Goal: Task Accomplishment & Management: Manage account settings

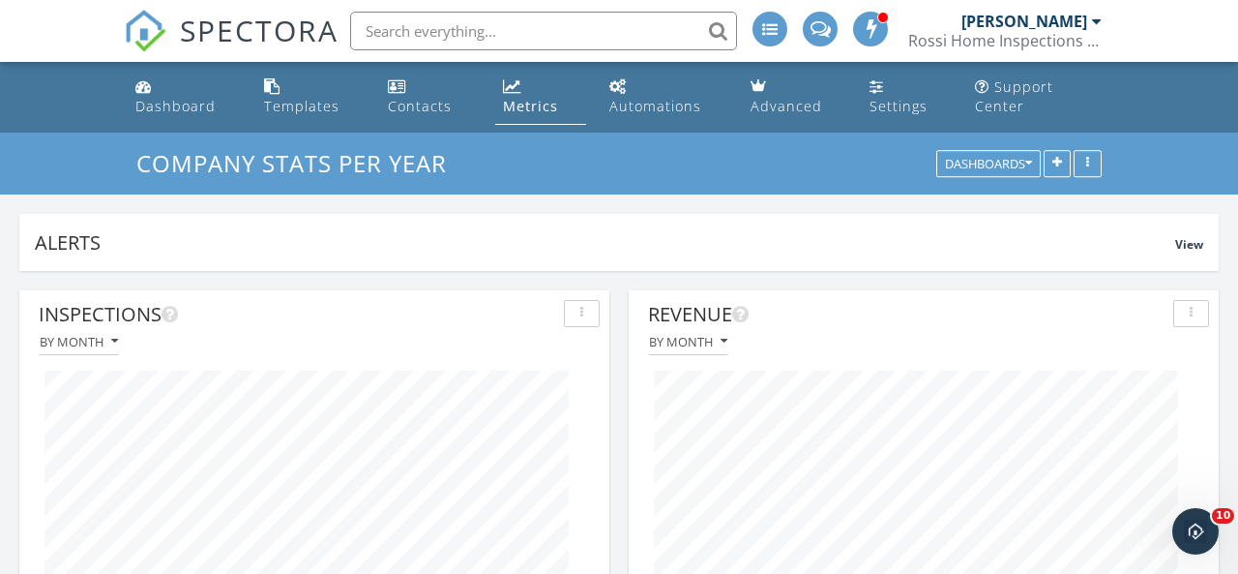
click at [216, 35] on span "SPECTORA" at bounding box center [259, 30] width 159 height 41
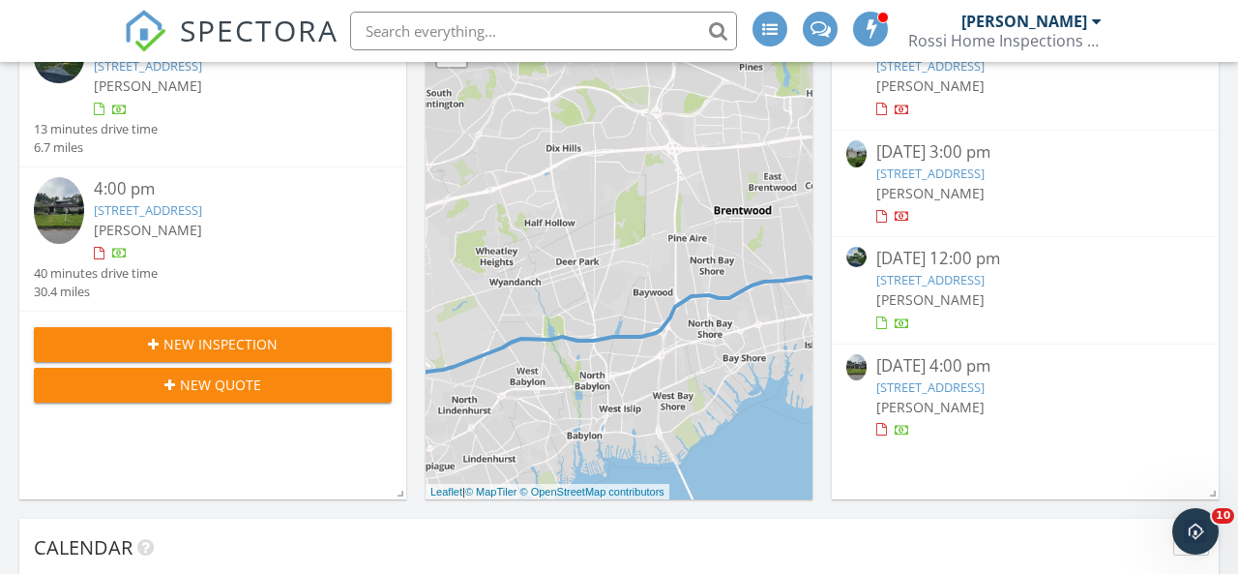
scroll to position [344, 0]
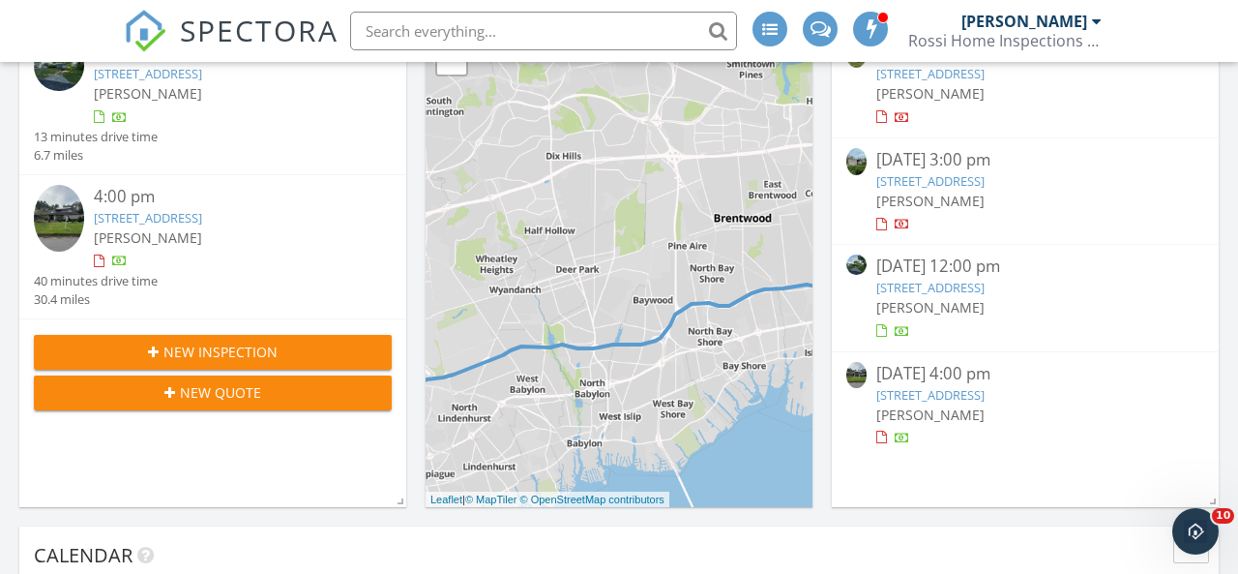
click at [985, 173] on link "3 Paddock Ct, Old Westbury, NY 11568" at bounding box center [930, 180] width 108 height 17
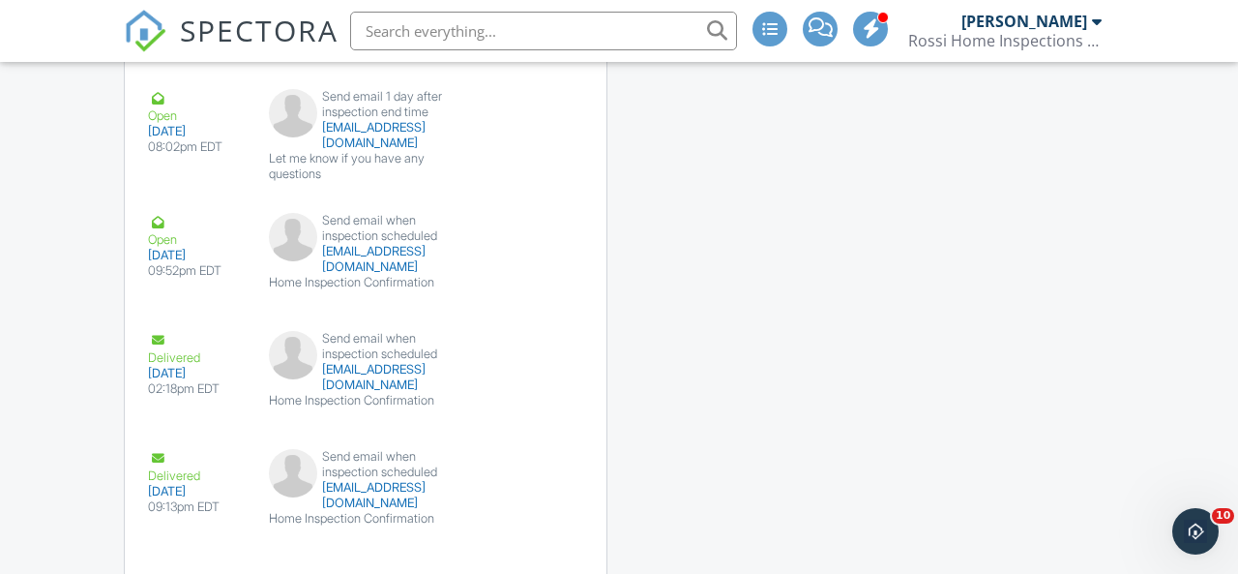
scroll to position [3509, 0]
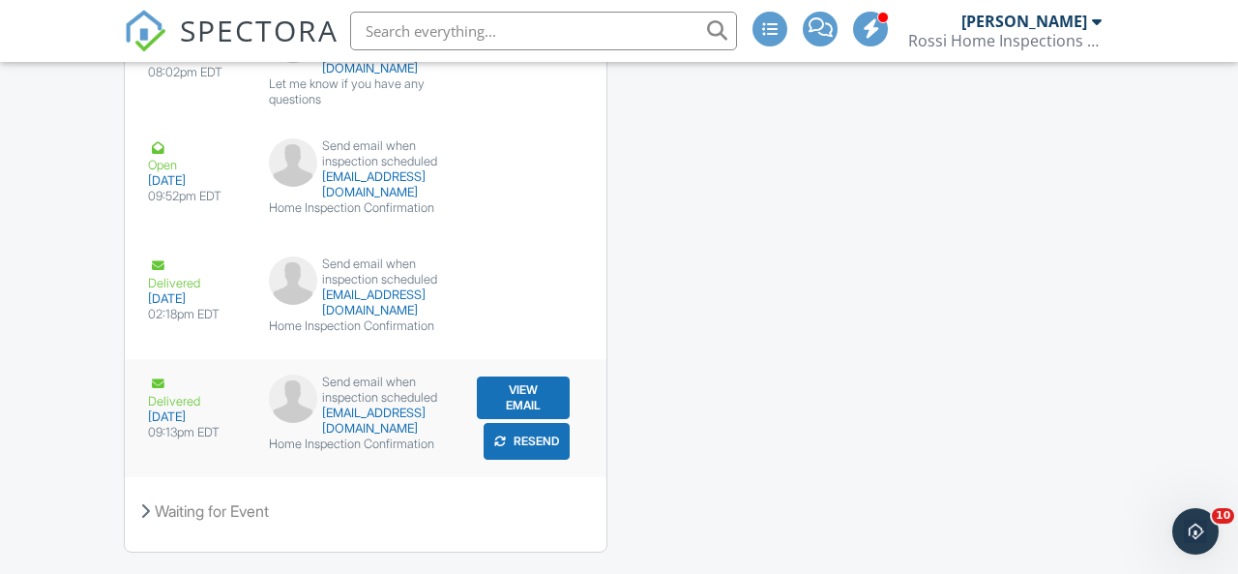
click at [520, 423] on button "Resend" at bounding box center [527, 441] width 86 height 37
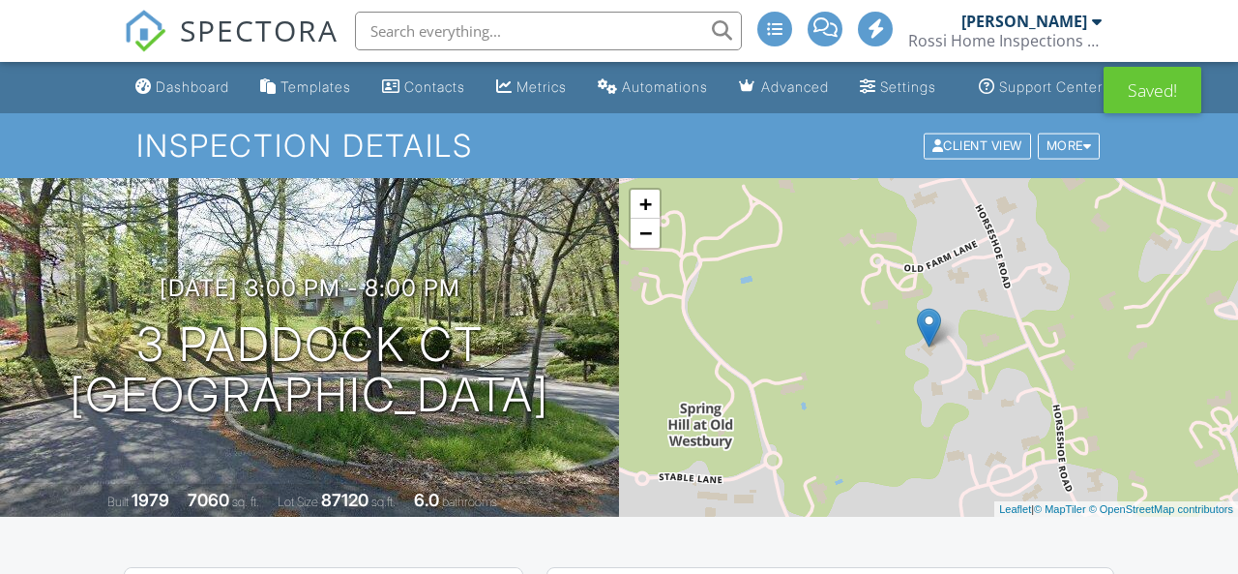
click at [310, 30] on span "SPECTORA" at bounding box center [259, 30] width 159 height 41
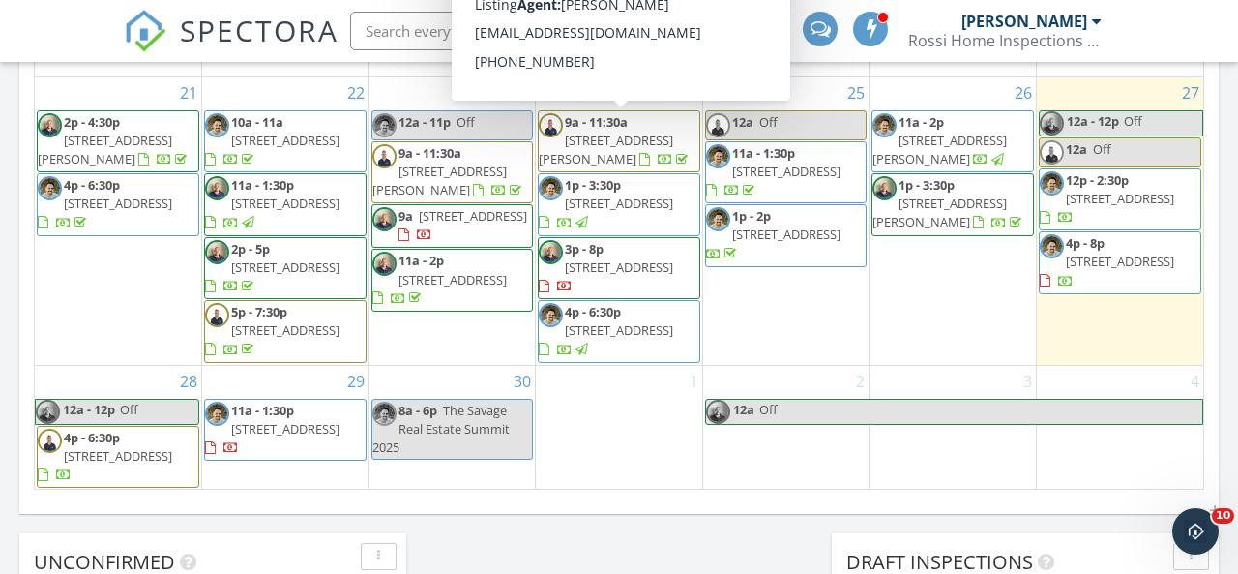
scroll to position [1310, 0]
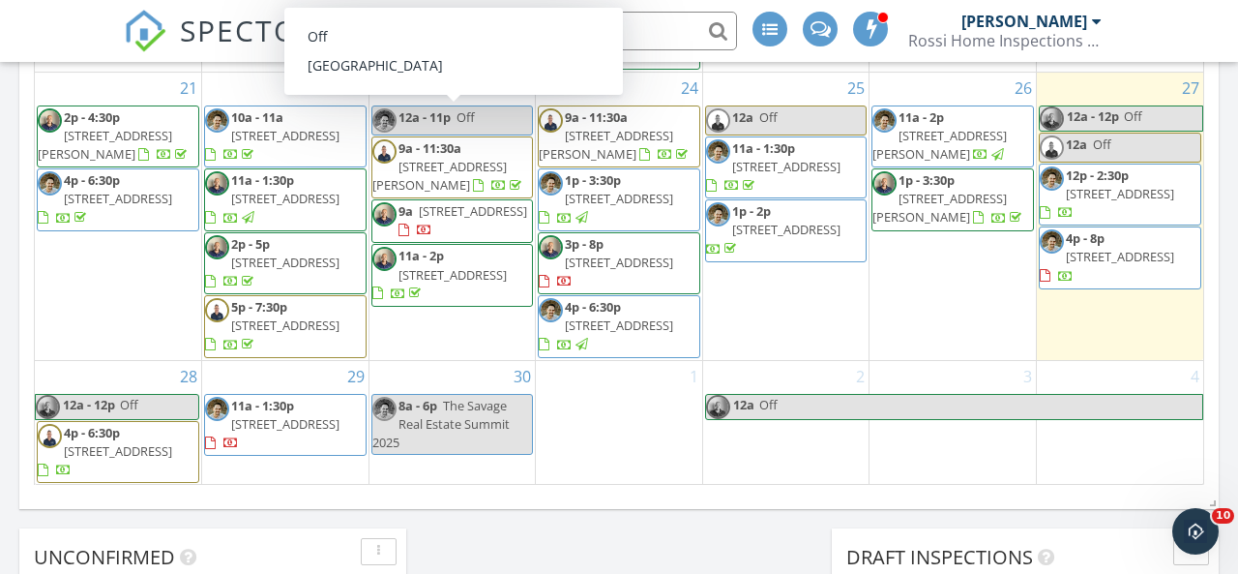
click at [230, 38] on span "SPECTORA" at bounding box center [259, 30] width 159 height 41
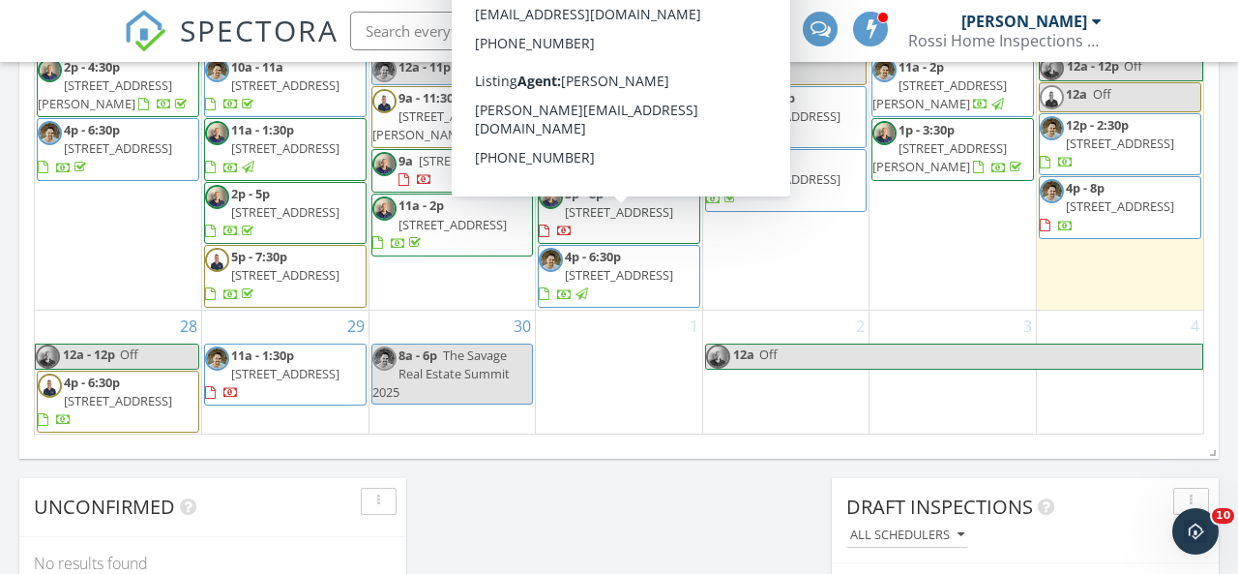
scroll to position [542, 0]
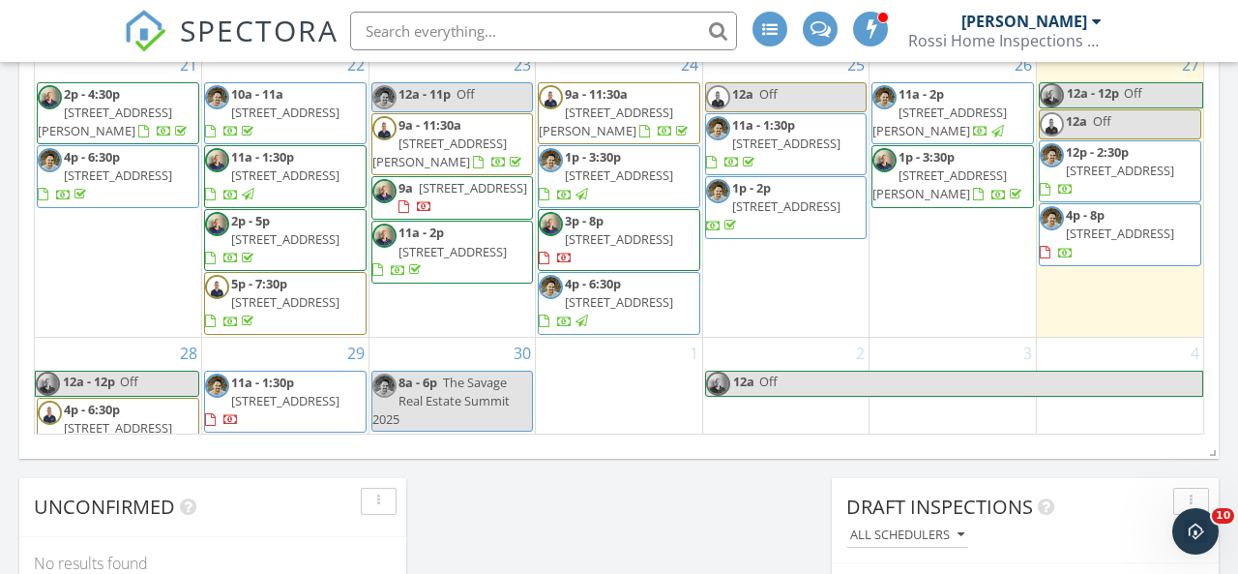
click at [237, 44] on span "SPECTORA" at bounding box center [259, 30] width 159 height 41
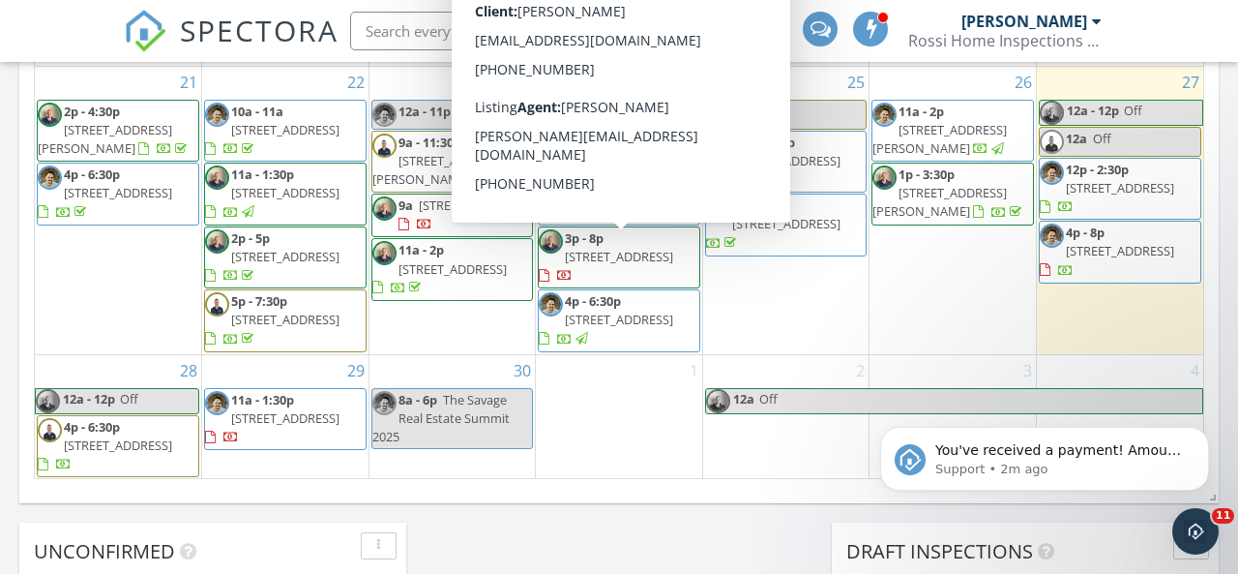
click at [687, 269] on span "3p - 8p 3 Paddock Ct, Old Westbury 11568" at bounding box center [619, 257] width 161 height 57
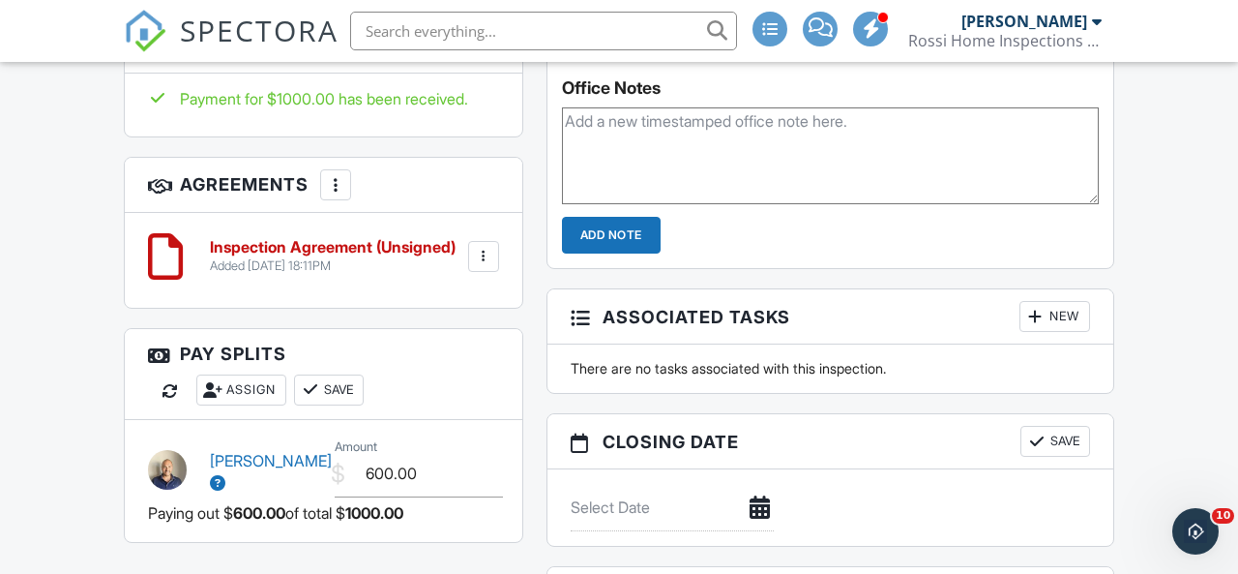
scroll to position [1665, 0]
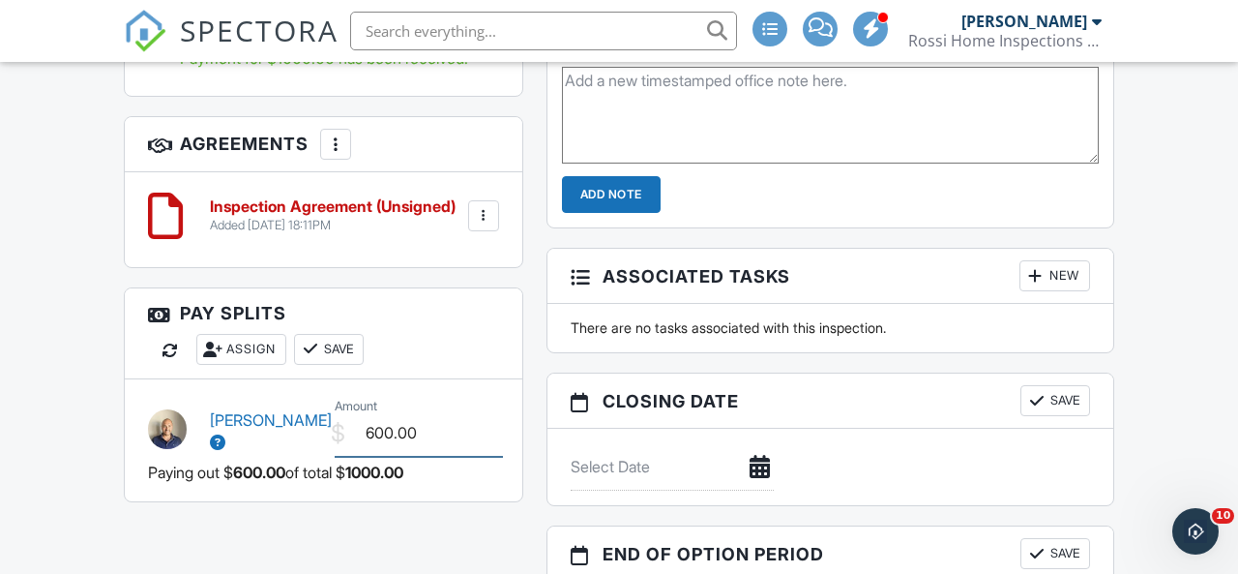
drag, startPoint x: 423, startPoint y: 428, endPoint x: 331, endPoint y: 400, distance: 96.1
click at [331, 400] on div "Mike Rossi $ Amount 600.00" at bounding box center [323, 426] width 374 height 65
type input "750.00"
click at [332, 341] on button "Save" at bounding box center [329, 349] width 70 height 31
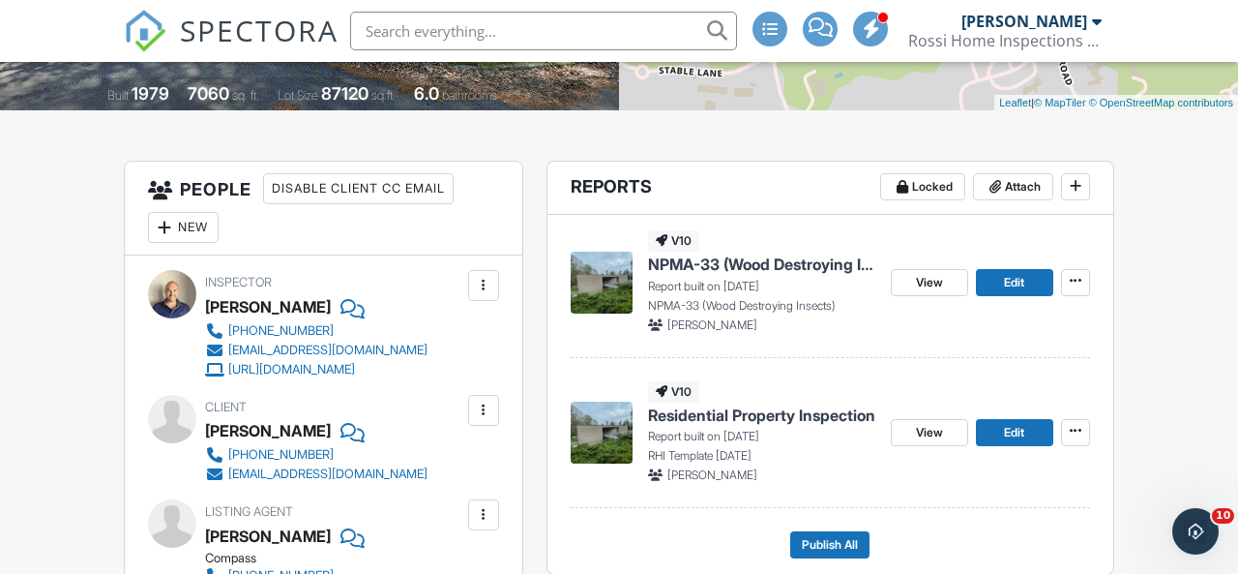
scroll to position [427, 0]
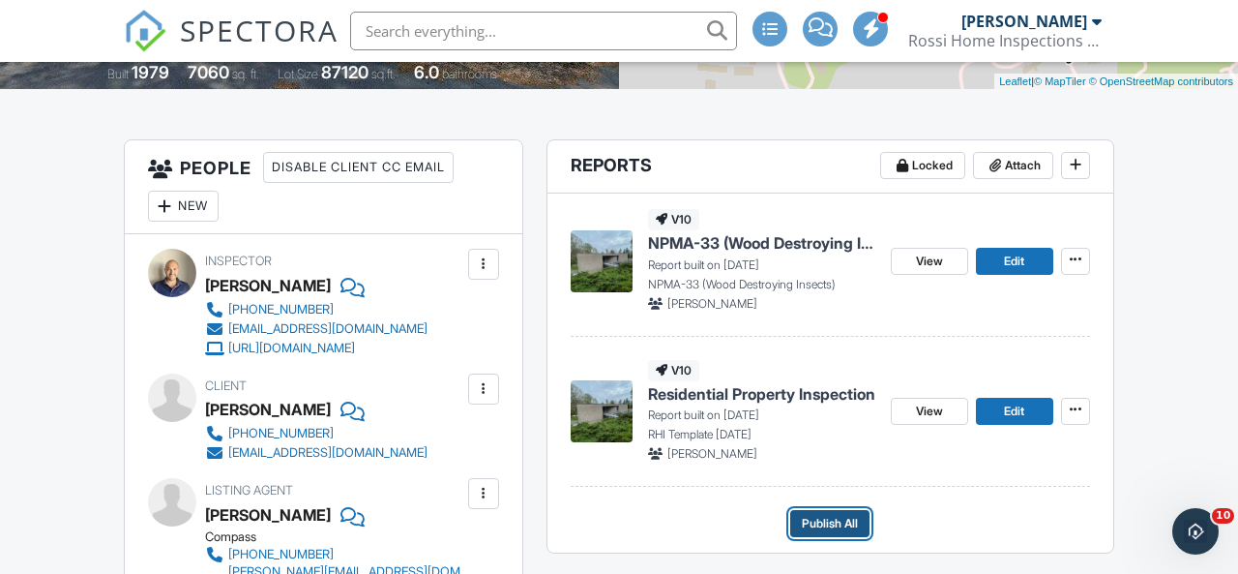
click at [854, 533] on span "Publish All" at bounding box center [830, 523] width 56 height 19
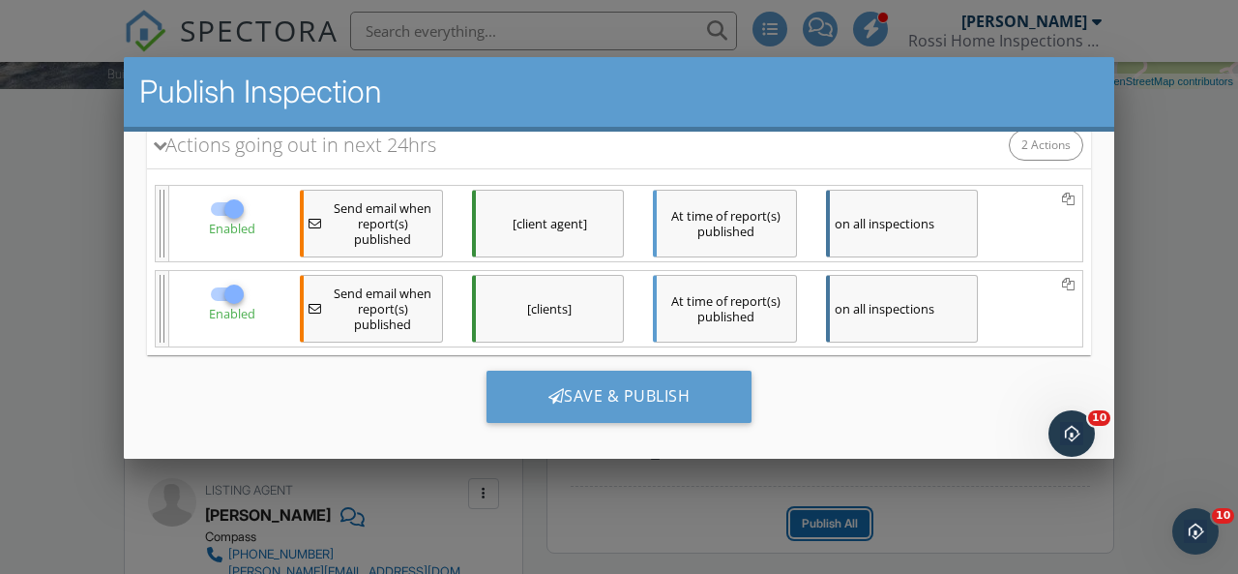
scroll to position [0, 0]
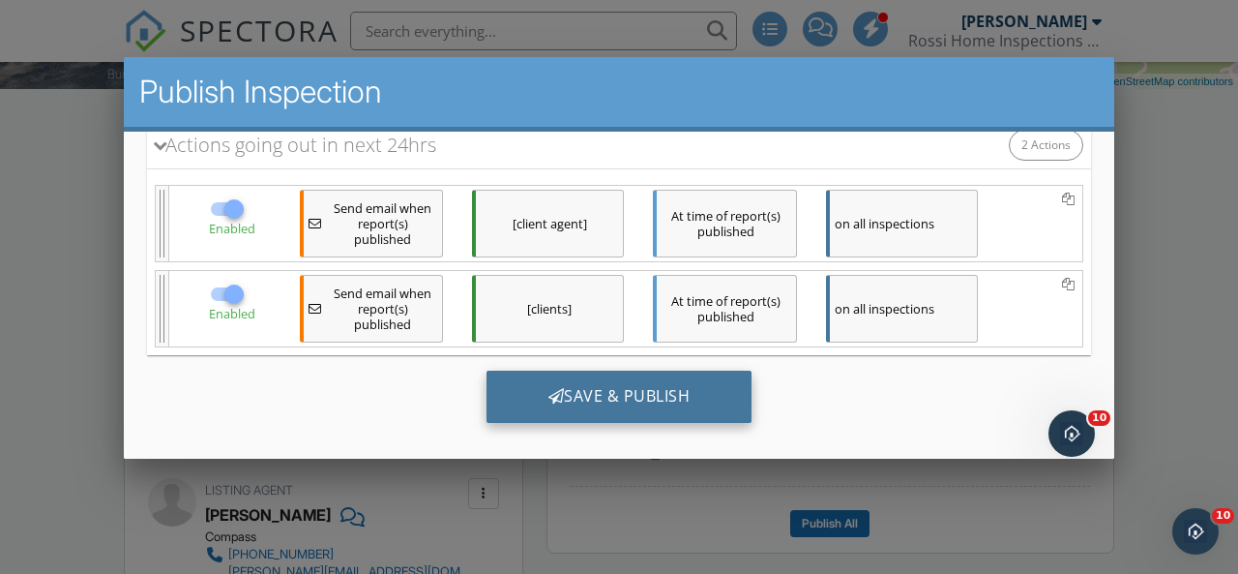
click at [658, 409] on div "Save & Publish" at bounding box center [619, 396] width 266 height 52
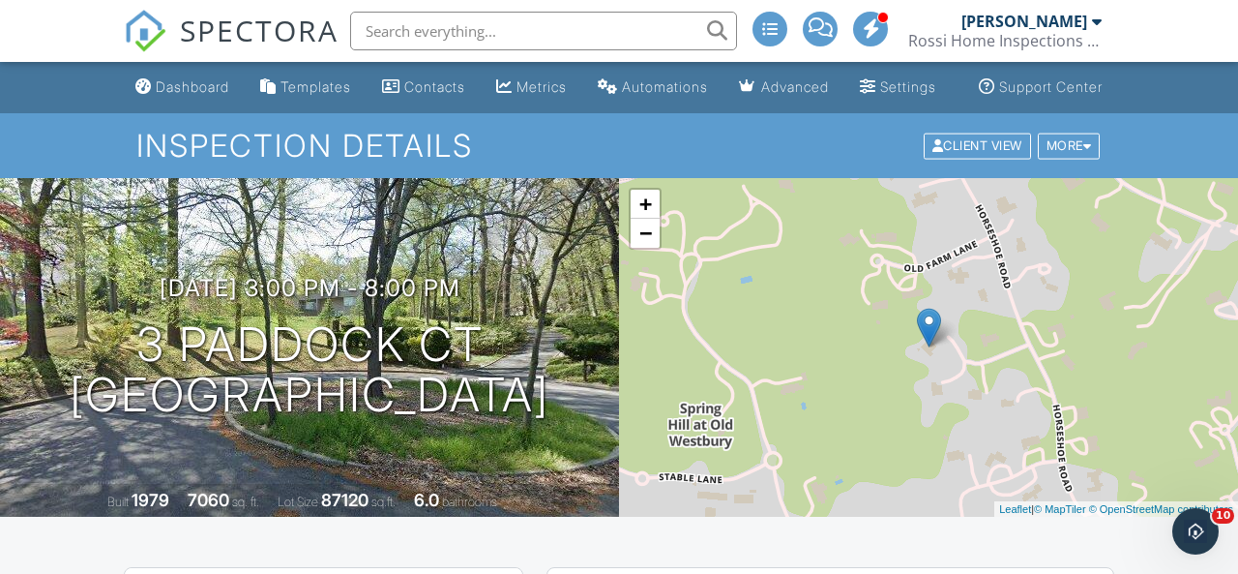
click at [242, 22] on span "SPECTORA" at bounding box center [259, 30] width 159 height 41
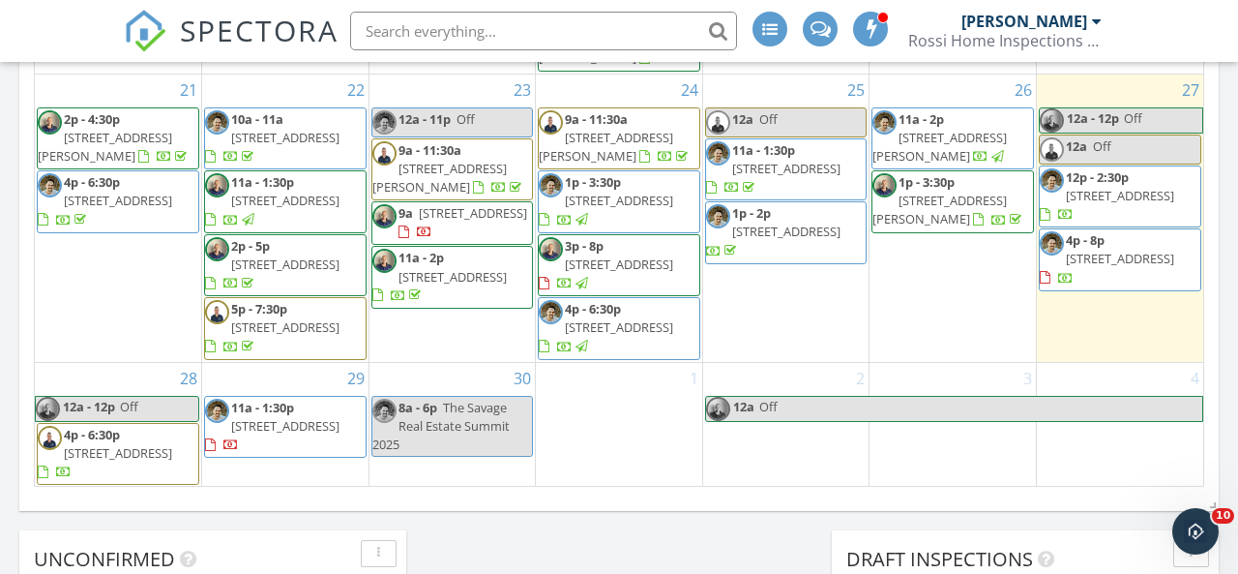
scroll to position [588, 0]
